Goal: Task Accomplishment & Management: Manage account settings

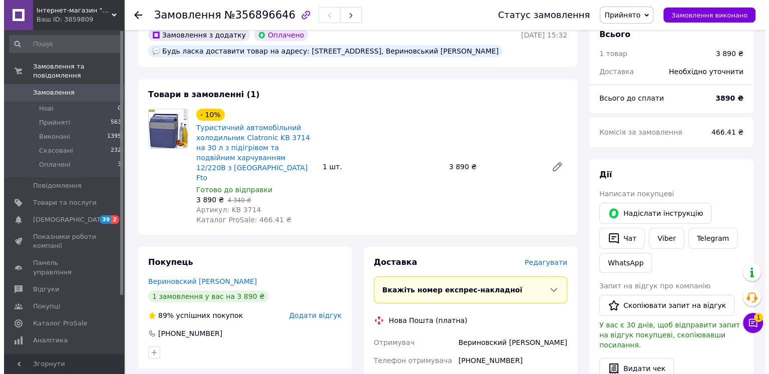
scroll to position [200, 0]
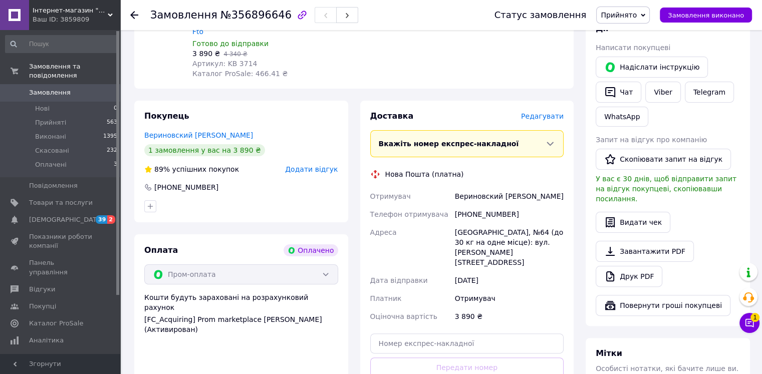
click at [547, 116] on span "Редагувати" at bounding box center [542, 116] width 43 height 8
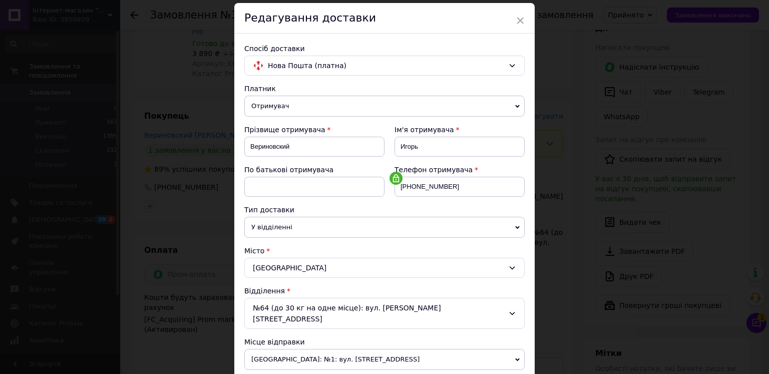
scroll to position [50, 0]
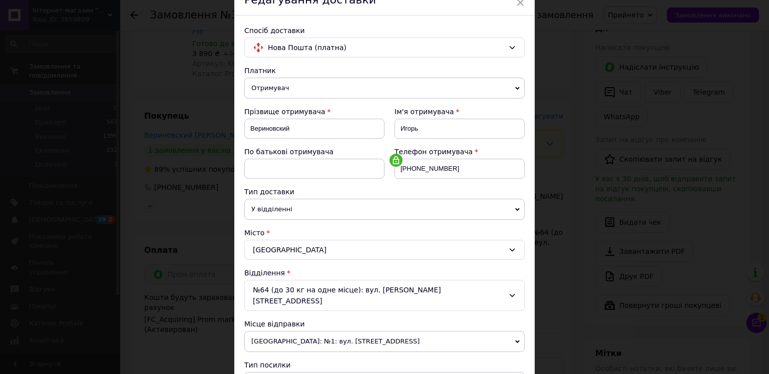
click at [290, 245] on div "Одеса" at bounding box center [384, 250] width 280 height 20
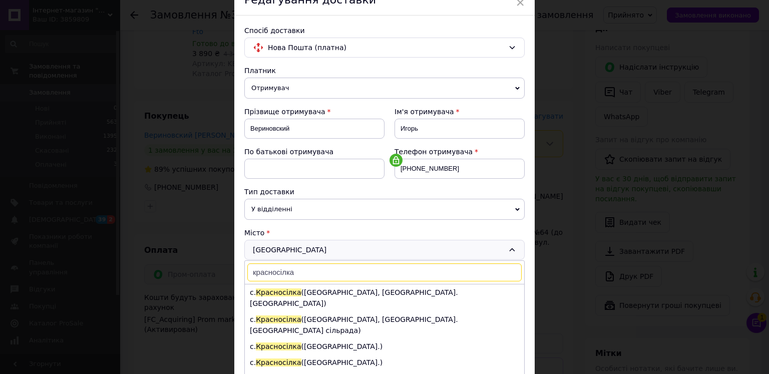
type input "красносілка"
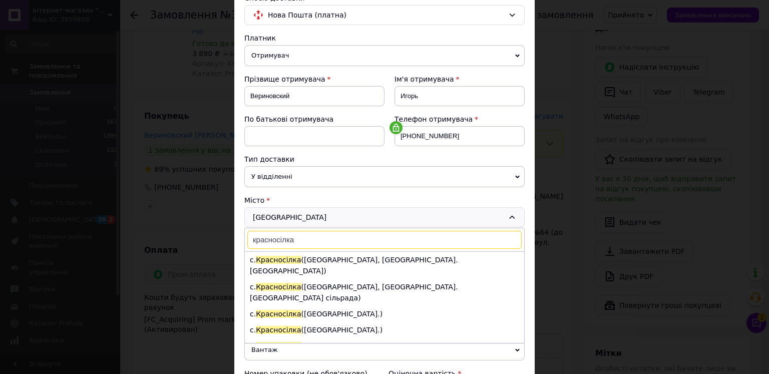
scroll to position [100, 0]
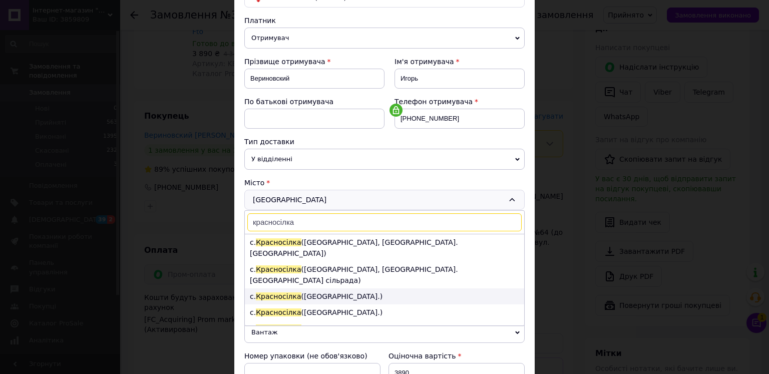
click at [329, 289] on li "с. Красносілка (Одеська обл.)" at bounding box center [384, 297] width 279 height 16
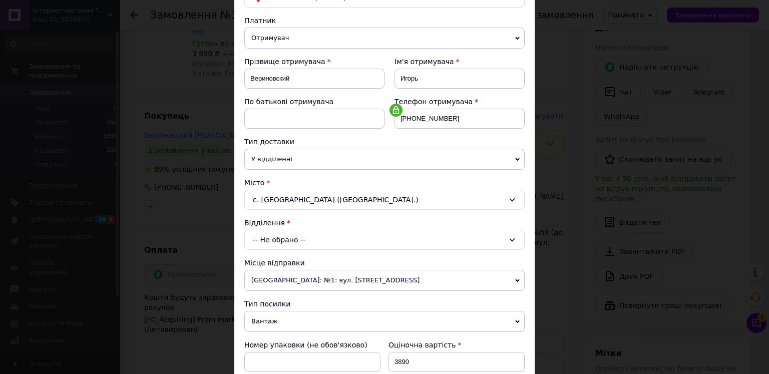
click at [304, 235] on div "-- Не обрано --" at bounding box center [384, 240] width 280 height 20
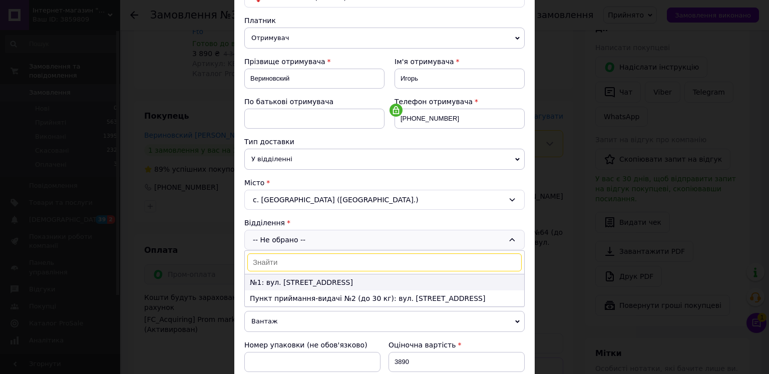
click at [314, 282] on li "№1: вул. Незалежності, 107а" at bounding box center [384, 282] width 279 height 16
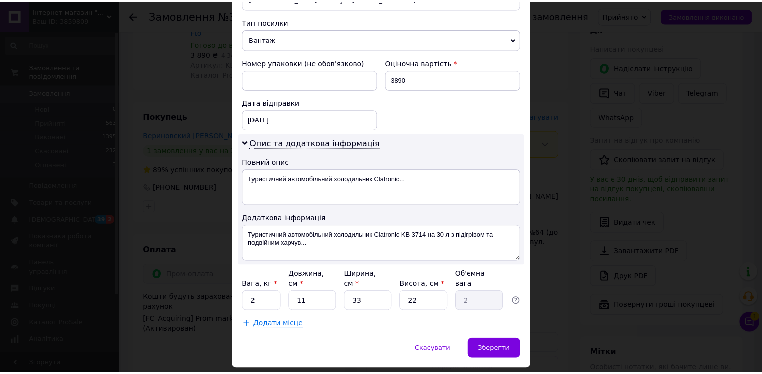
scroll to position [400, 0]
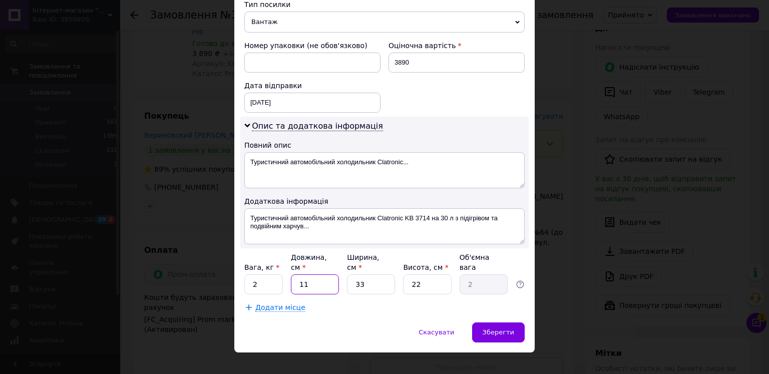
click at [320, 274] on input "11" at bounding box center [315, 284] width 48 height 20
type input "1"
type input "0.18"
type input "5"
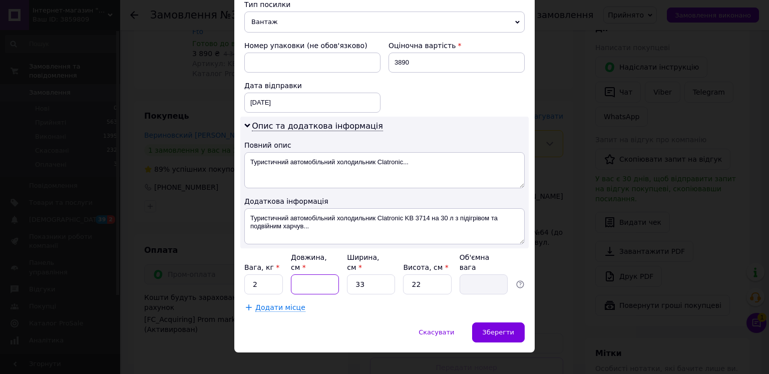
type input "0.91"
type input "50"
type input "9.07"
type input "50"
type input "2"
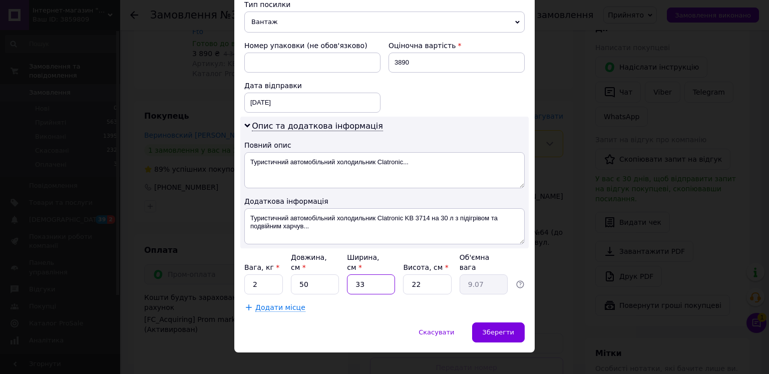
type input "0.55"
type input "20"
type input "5.5"
type input "20"
type input "2"
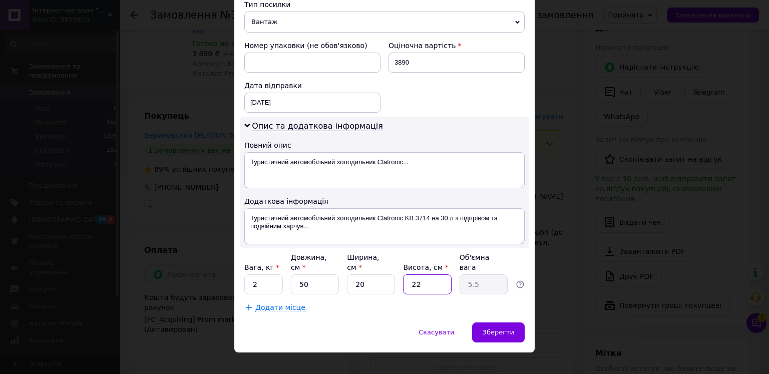
type input "0.5"
type input "25"
type input "6.25"
type input "2"
type input "0.5"
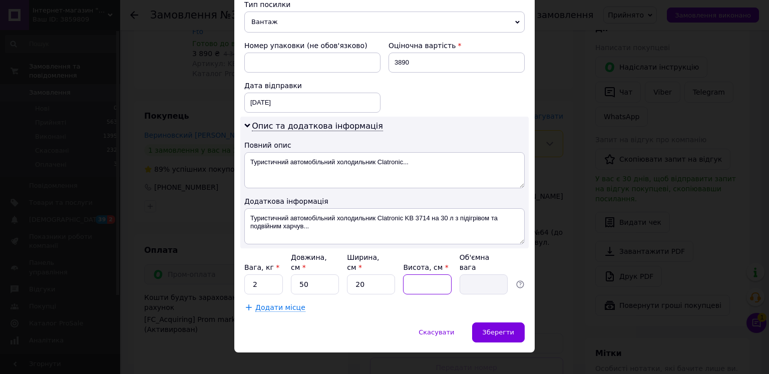
type input "3"
type input "0.75"
type input "30"
type input "7.5"
type input "30"
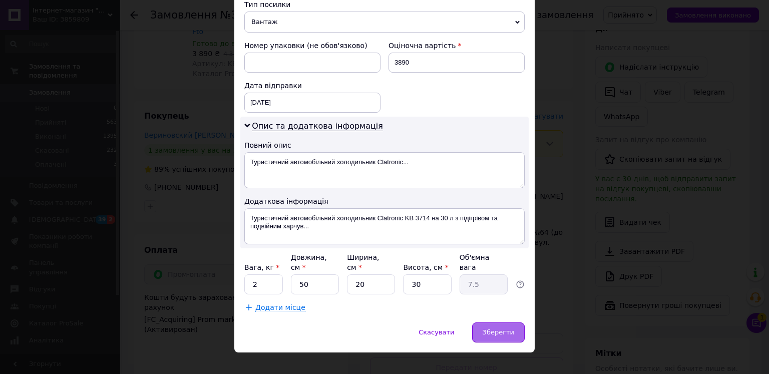
click at [517, 323] on div "Зберегти" at bounding box center [498, 333] width 53 height 20
